Goal: Book appointment/travel/reservation

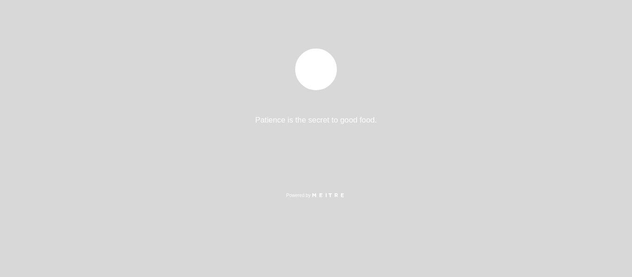
select select "es"
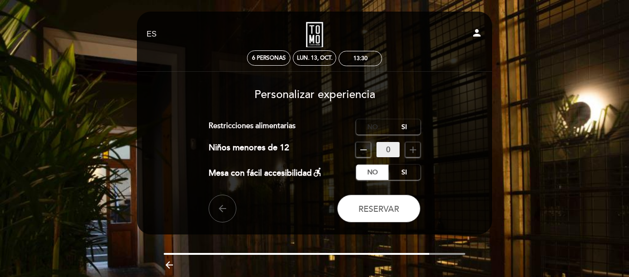
click at [363, 128] on label "No" at bounding box center [372, 126] width 32 height 15
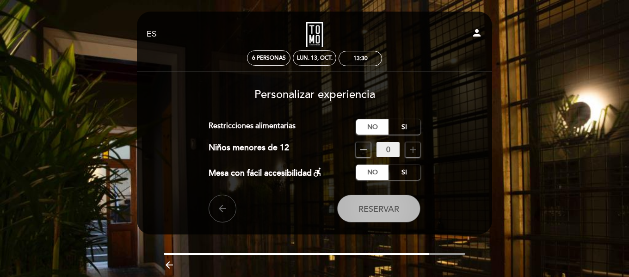
click at [385, 211] on span "Reservar" at bounding box center [378, 209] width 41 height 10
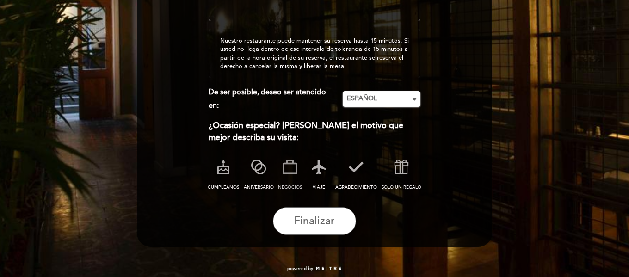
scroll to position [185, 0]
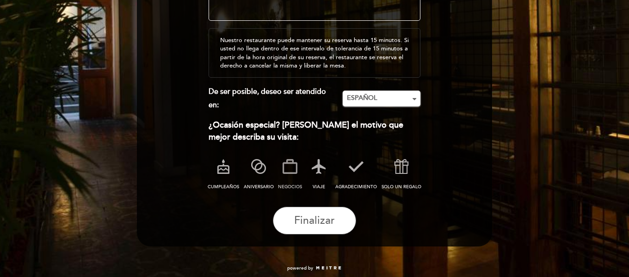
click at [293, 171] on icon at bounding box center [290, 166] width 24 height 24
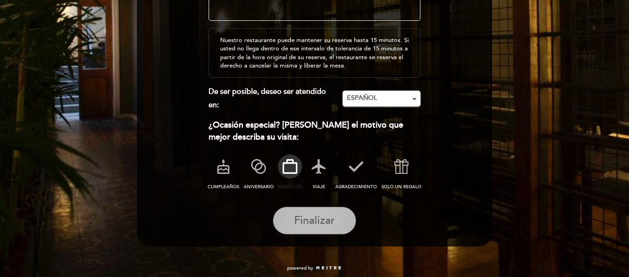
click at [317, 223] on span "Finalizar" at bounding box center [314, 220] width 41 height 13
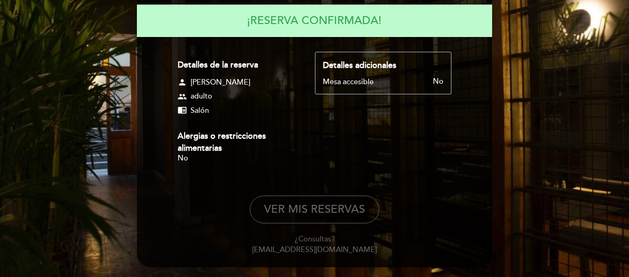
scroll to position [128, 0]
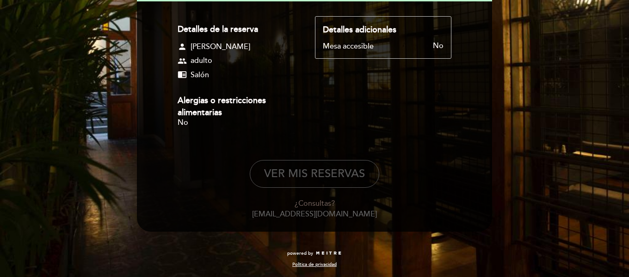
click at [349, 175] on button "VER MIS RESERVAS" at bounding box center [314, 174] width 129 height 28
select select "es"
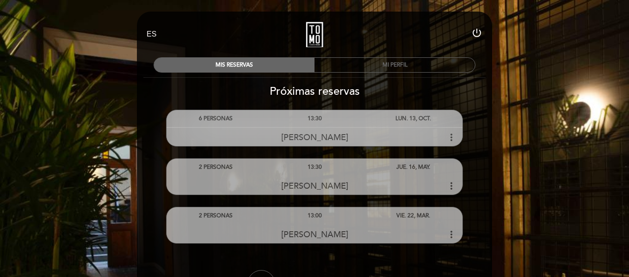
click at [452, 136] on icon "more_vert" at bounding box center [451, 137] width 11 height 11
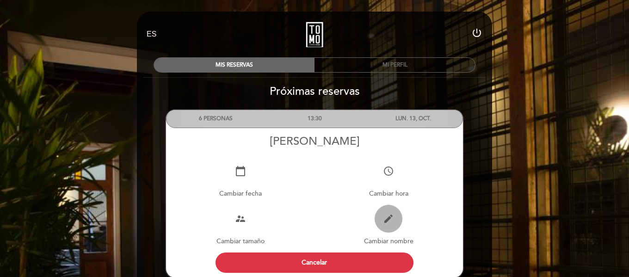
click at [391, 220] on icon "edit" at bounding box center [388, 218] width 11 height 11
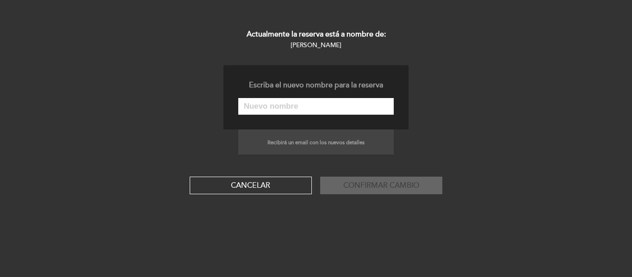
click at [298, 106] on input "text" at bounding box center [315, 106] width 155 height 17
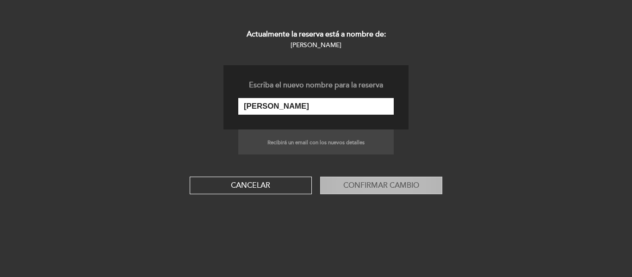
type input "[PERSON_NAME]"
click at [355, 188] on button "Confirmar cambio" at bounding box center [381, 186] width 122 height 18
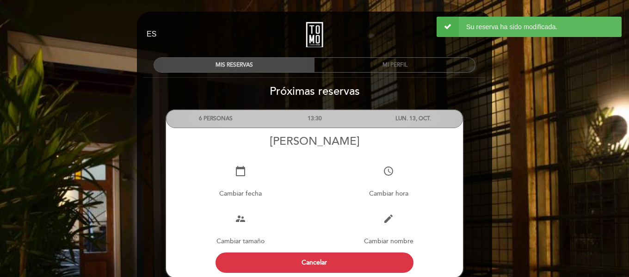
click at [220, 64] on div "MIS RESERVAS" at bounding box center [234, 65] width 160 height 14
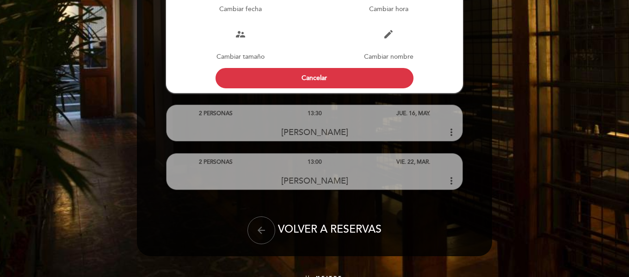
scroll to position [185, 0]
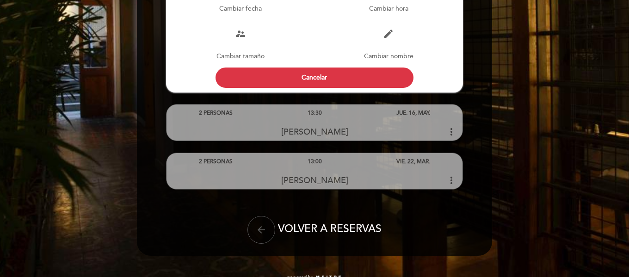
click at [261, 229] on icon "arrow_back" at bounding box center [261, 229] width 11 height 11
select select "es"
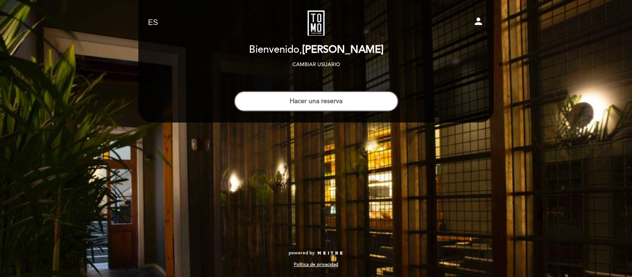
click at [481, 22] on icon "person" at bounding box center [478, 21] width 11 height 11
select select "es"
